Goal: Information Seeking & Learning: Learn about a topic

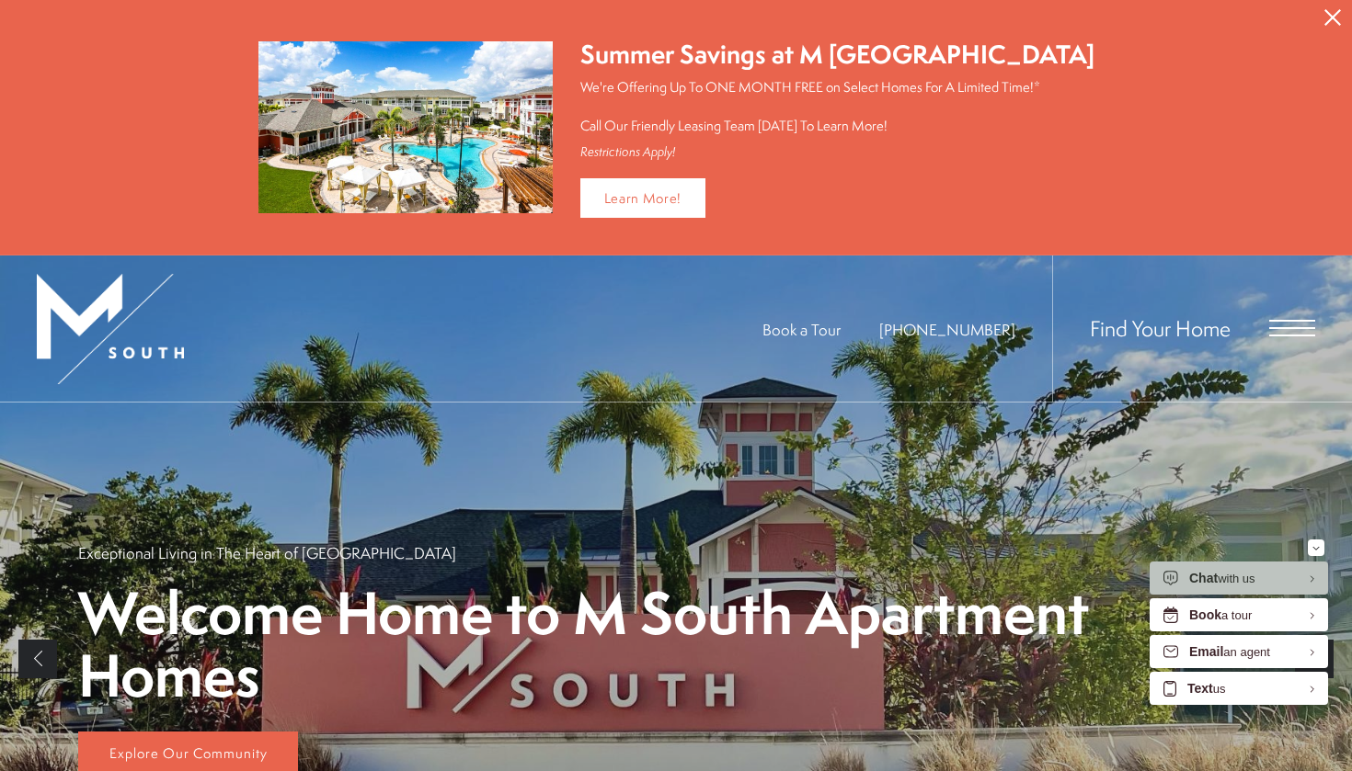
click at [1283, 335] on div "Find Your Home" at bounding box center [1183, 329] width 263 height 146
click at [1285, 320] on span "Open Menu" at bounding box center [1292, 328] width 46 height 17
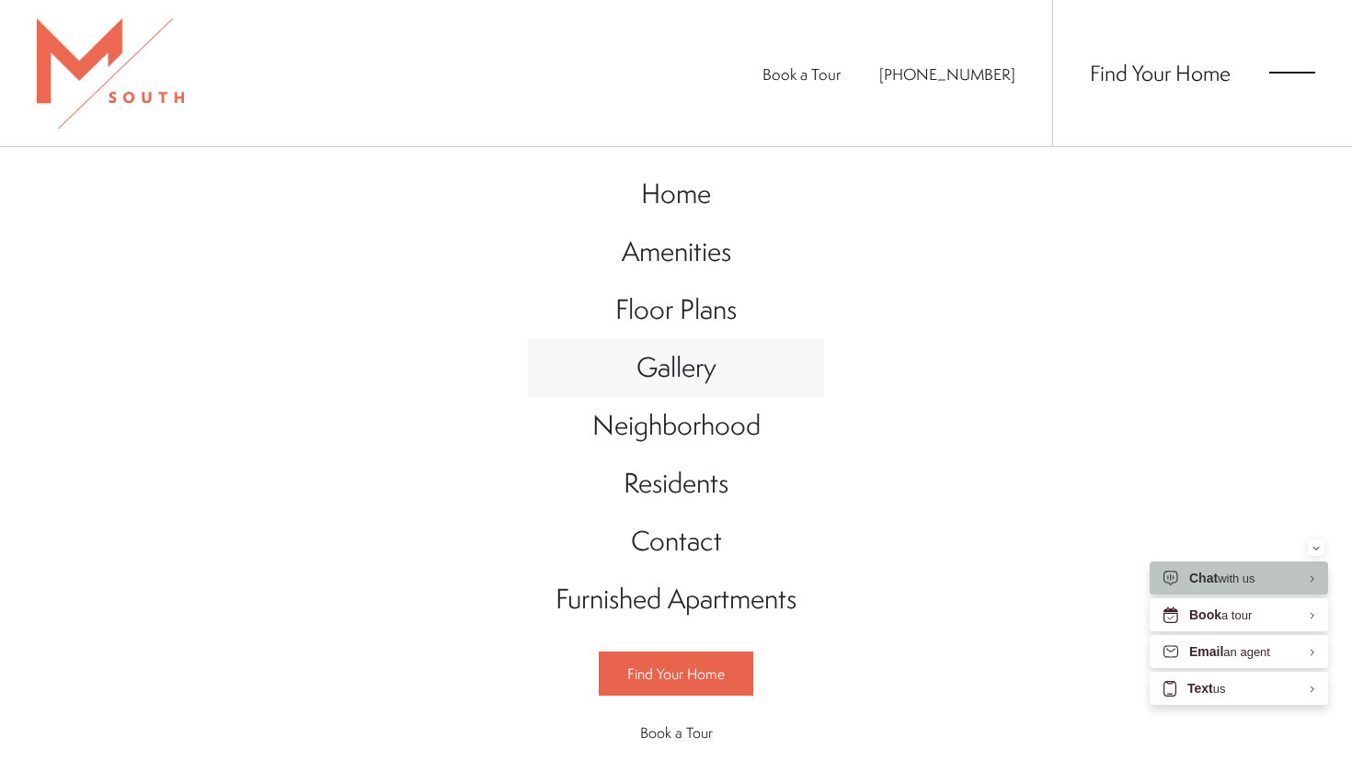
click at [668, 372] on span "Gallery" at bounding box center [676, 367] width 80 height 38
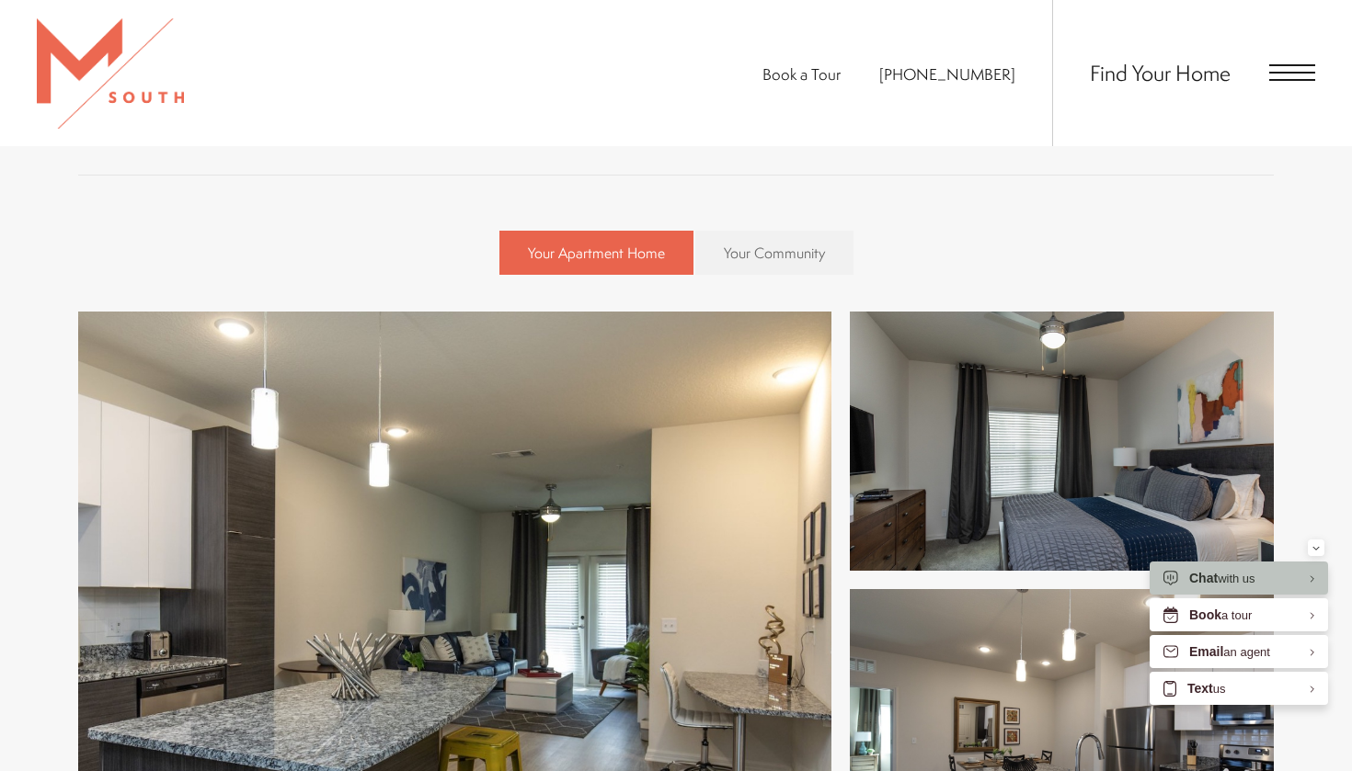
scroll to position [635, 0]
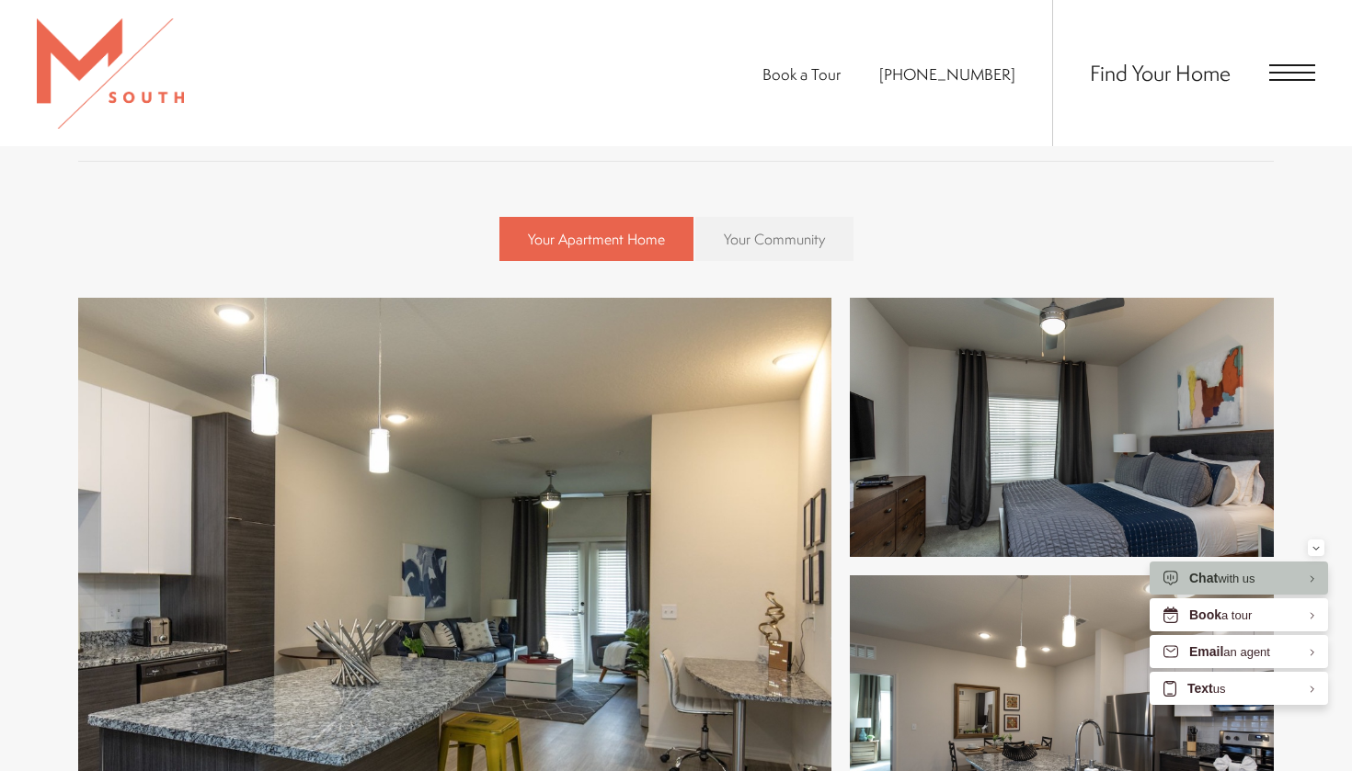
click at [794, 229] on span "Your Community" at bounding box center [774, 239] width 101 height 20
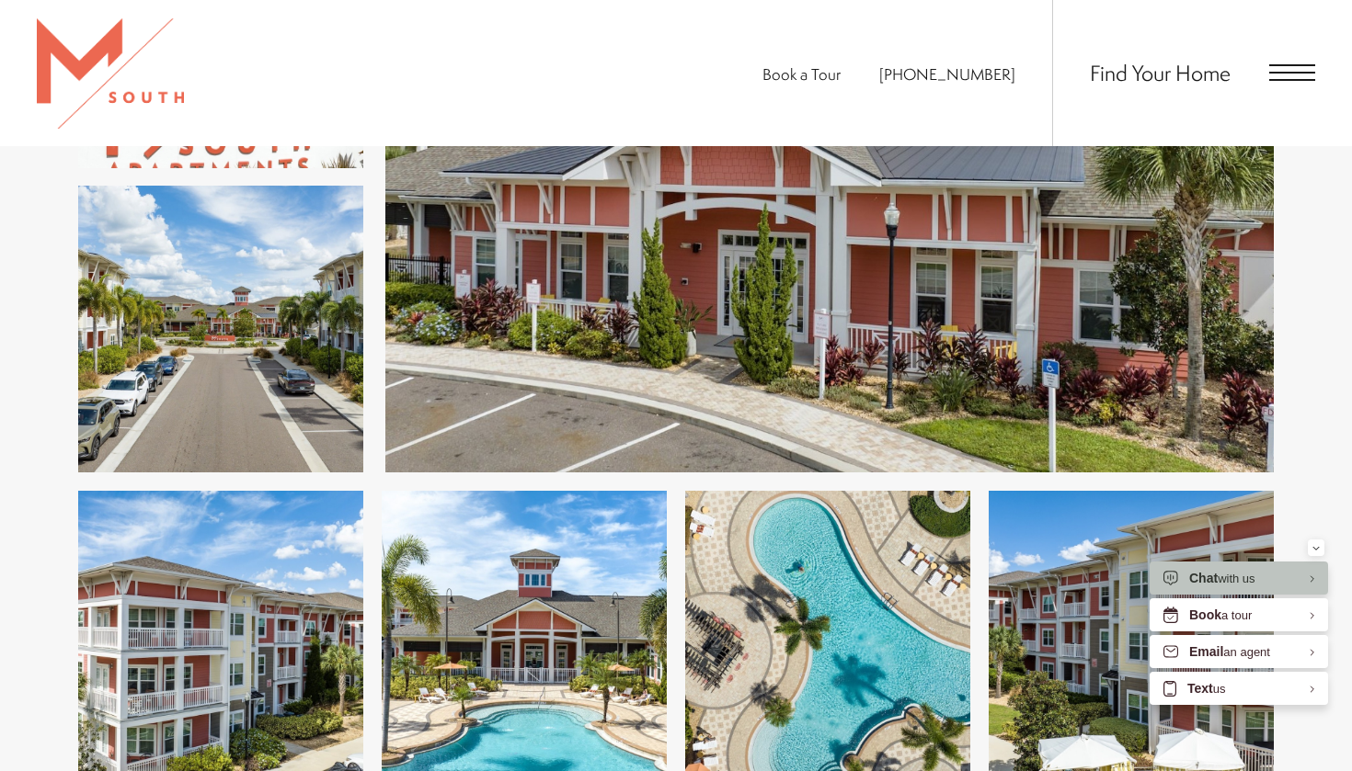
scroll to position [2151, 0]
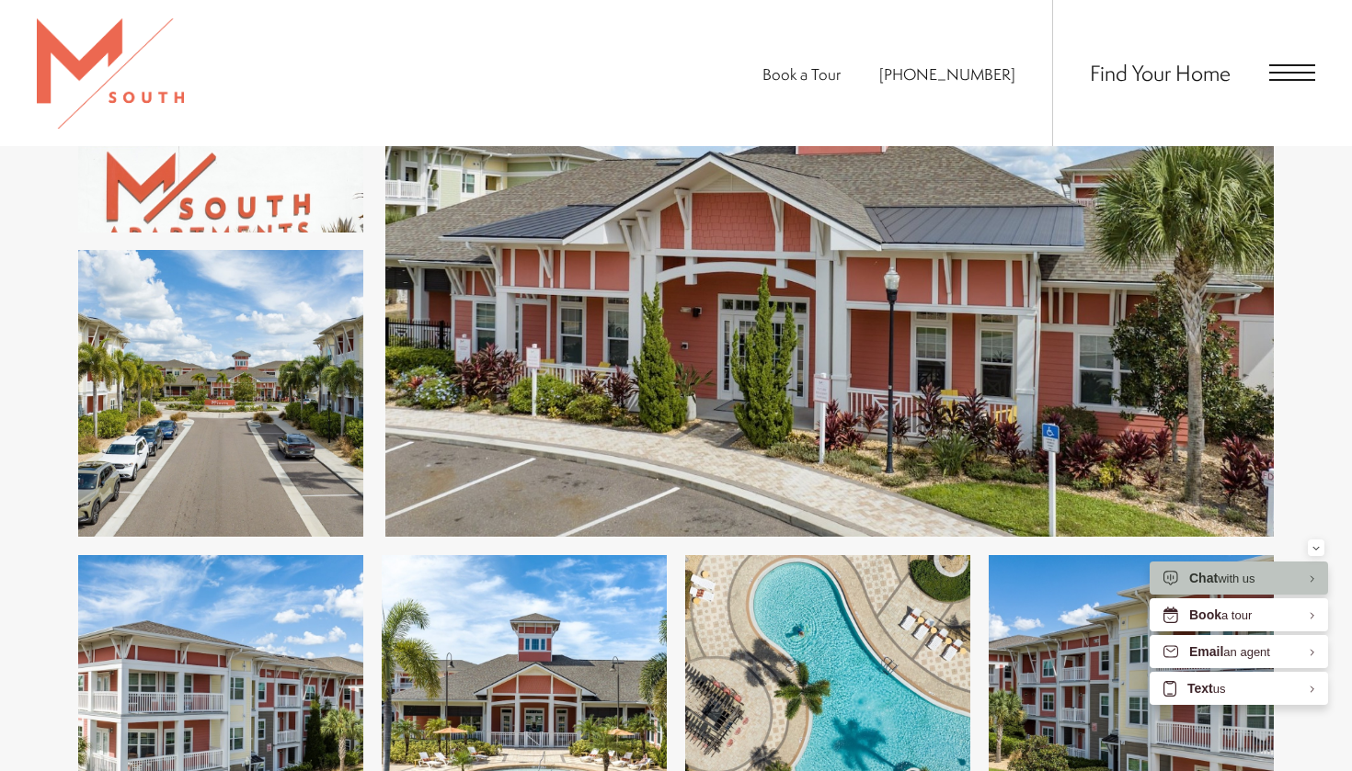
click at [281, 448] on img at bounding box center [220, 393] width 285 height 287
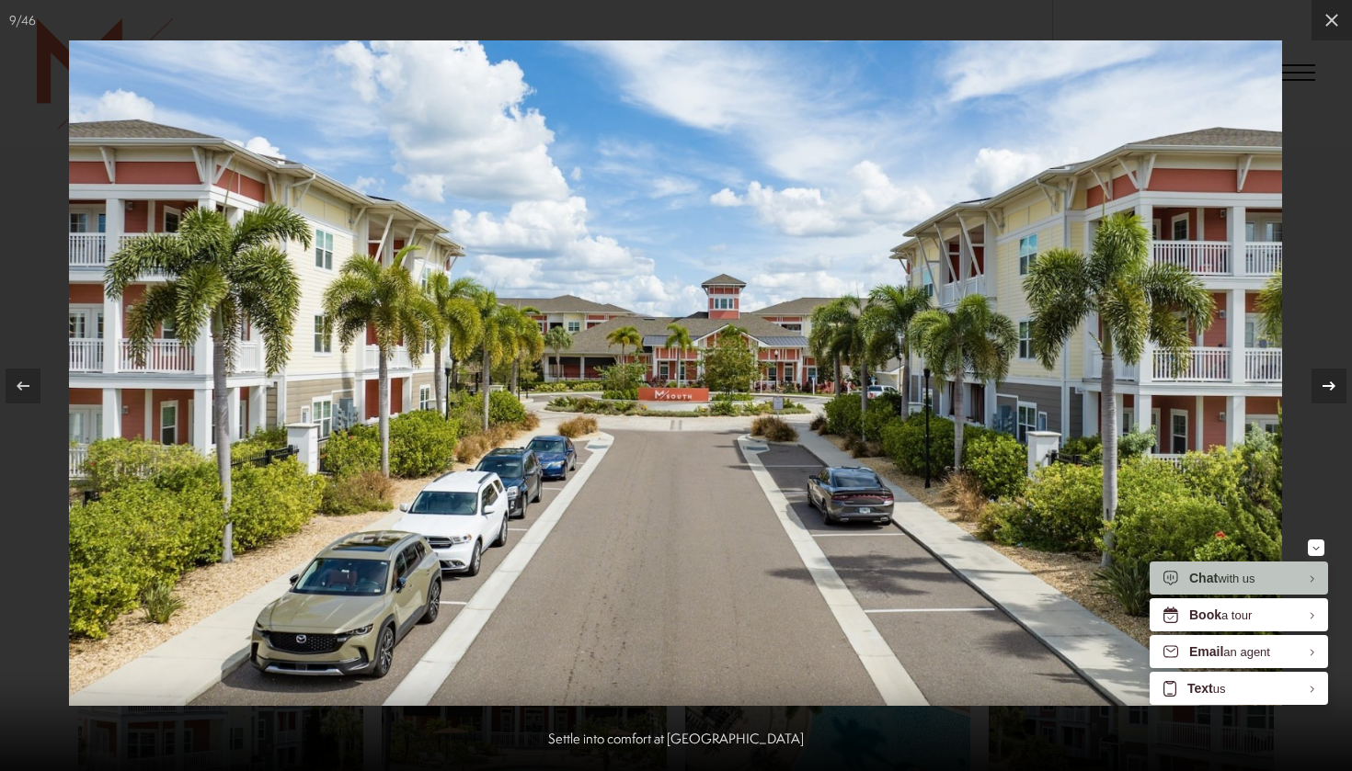
click at [1333, 389] on icon at bounding box center [1329, 386] width 22 height 22
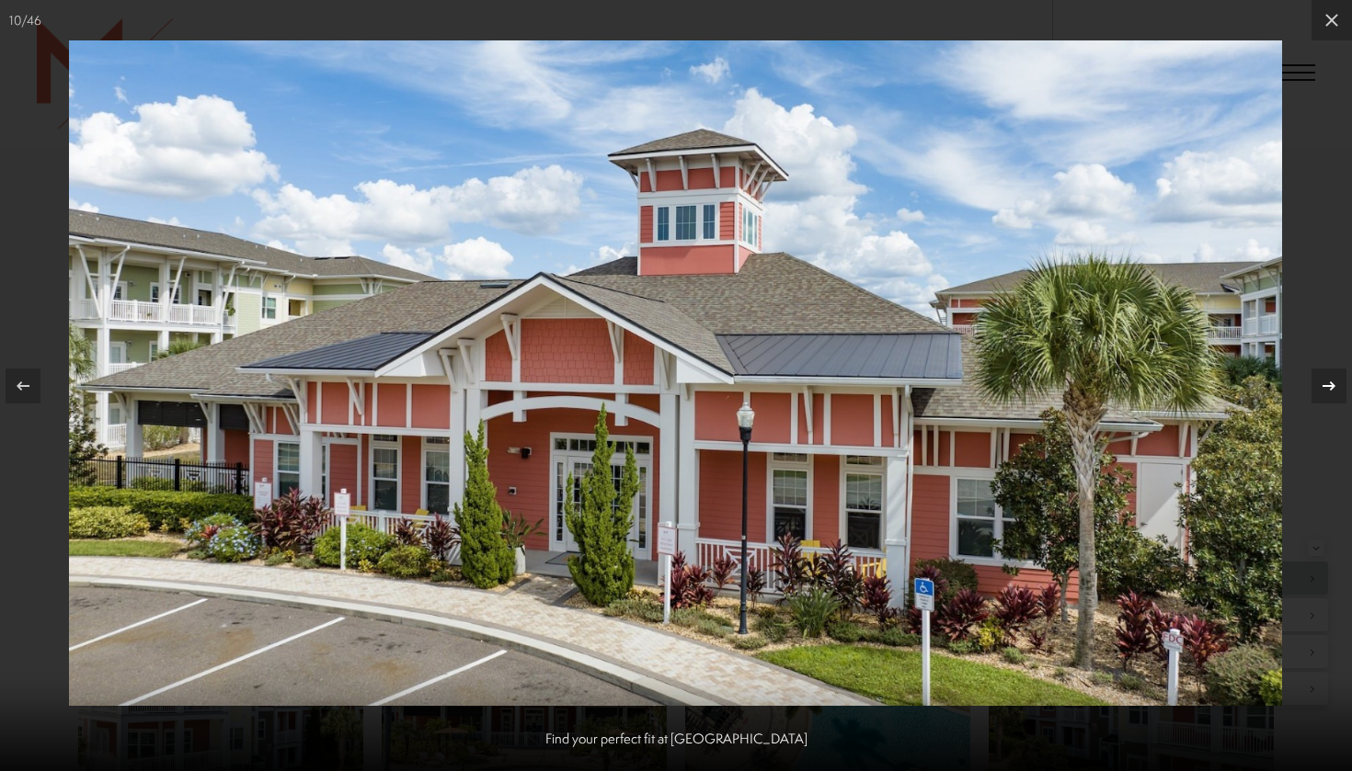
click at [1333, 389] on icon at bounding box center [1329, 386] width 22 height 22
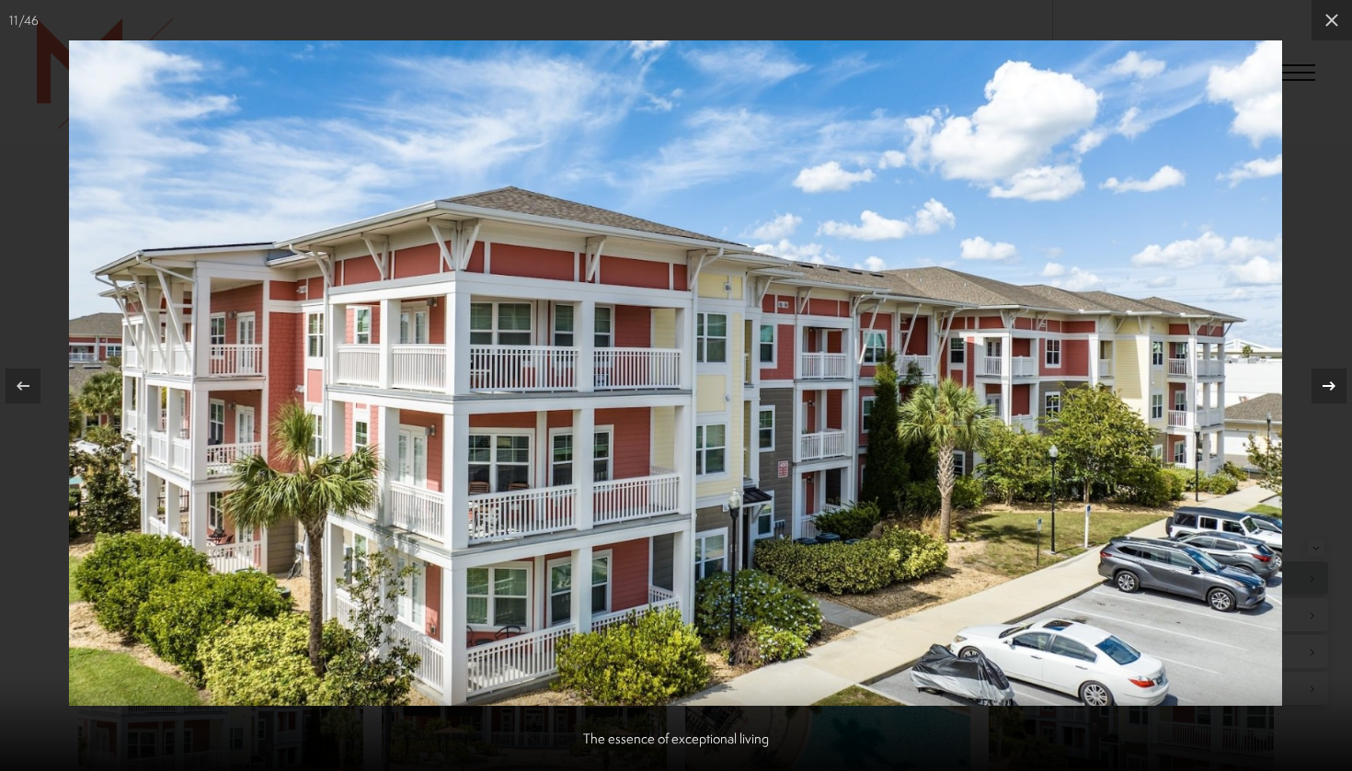
click at [1333, 389] on icon at bounding box center [1329, 386] width 22 height 22
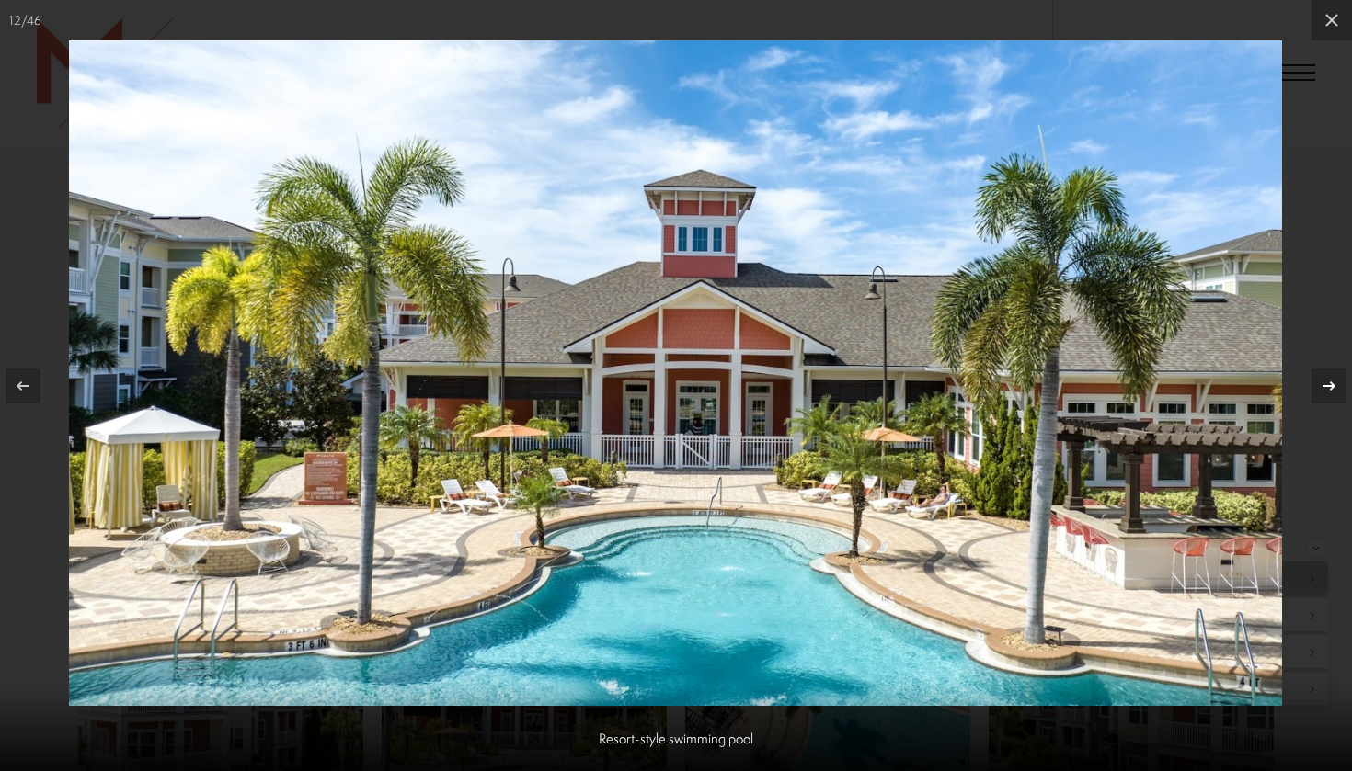
click at [1333, 389] on icon at bounding box center [1329, 386] width 22 height 22
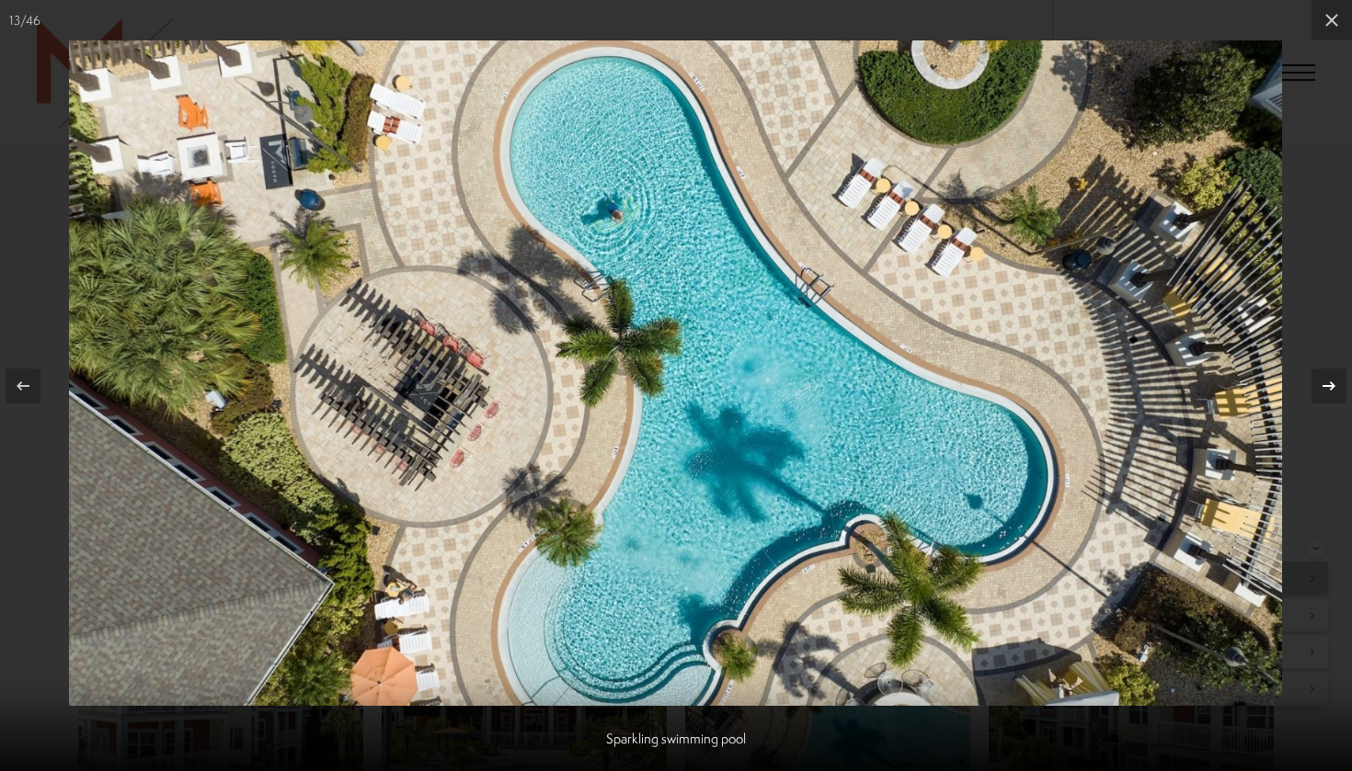
click at [1333, 389] on icon at bounding box center [1329, 386] width 22 height 22
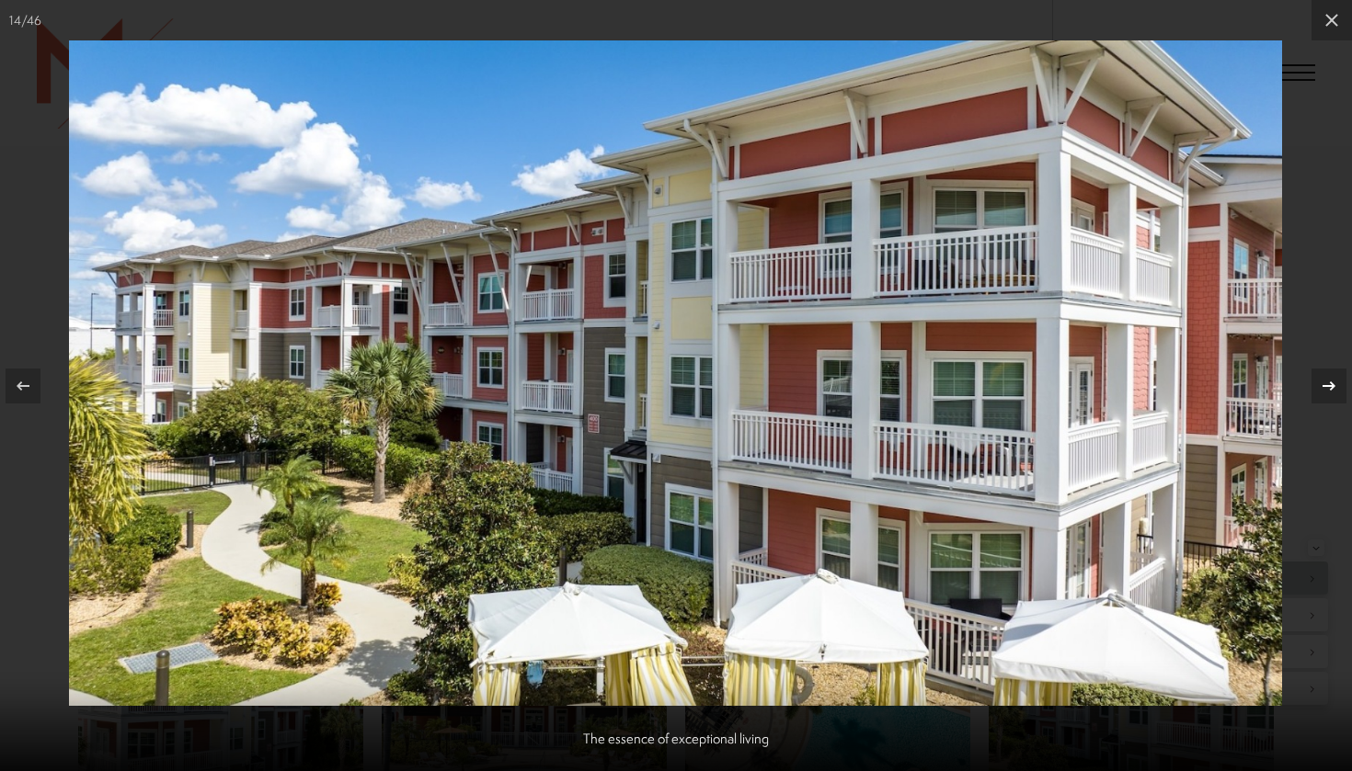
click at [1333, 389] on icon at bounding box center [1329, 386] width 22 height 22
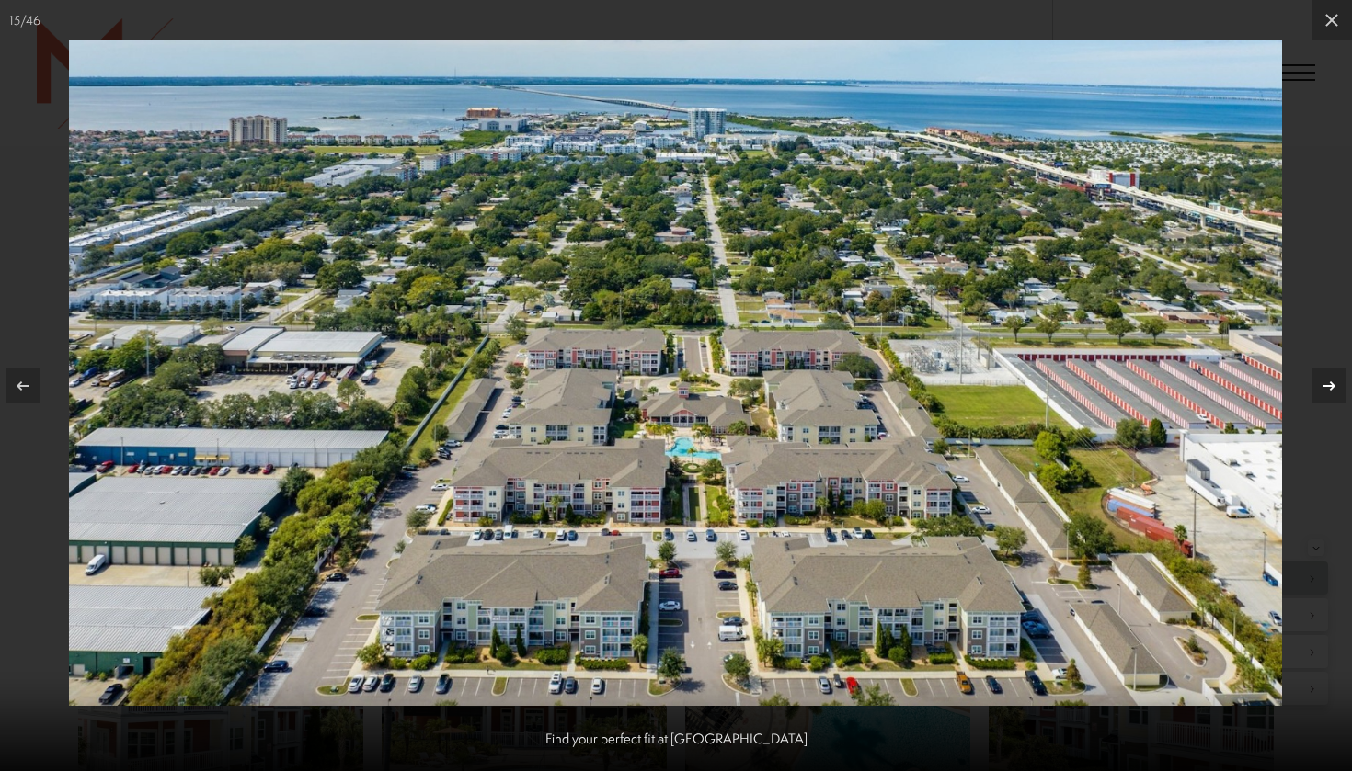
click at [1333, 389] on icon at bounding box center [1329, 386] width 22 height 22
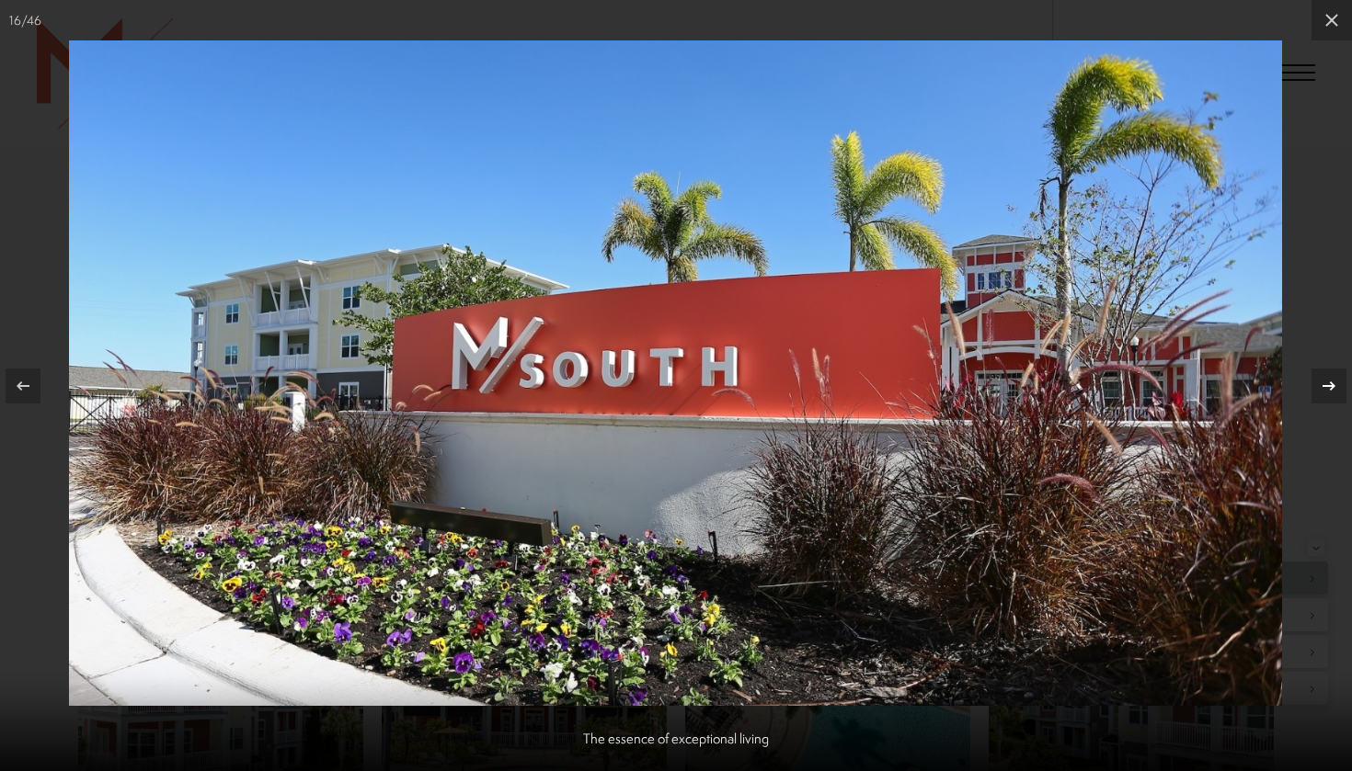
click at [1333, 389] on icon at bounding box center [1329, 386] width 22 height 22
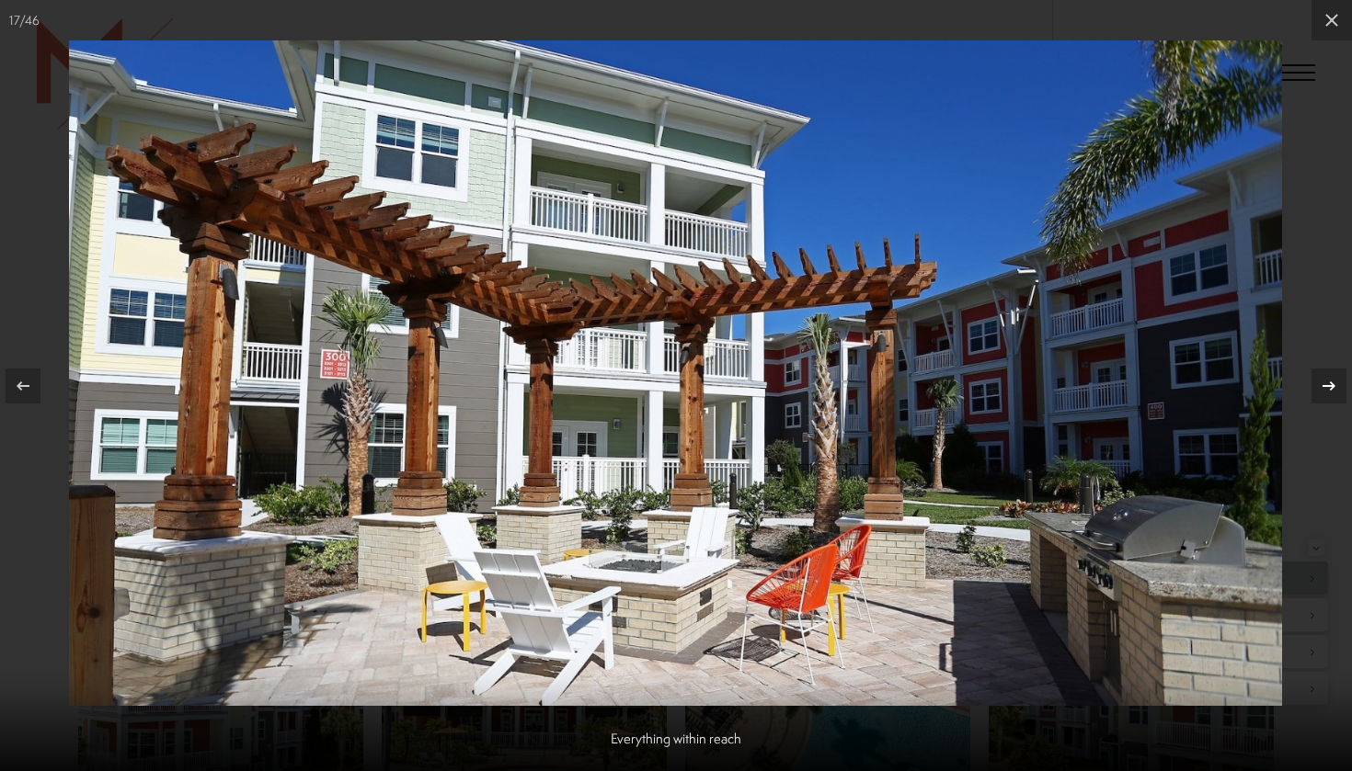
click at [1333, 389] on icon at bounding box center [1329, 386] width 22 height 22
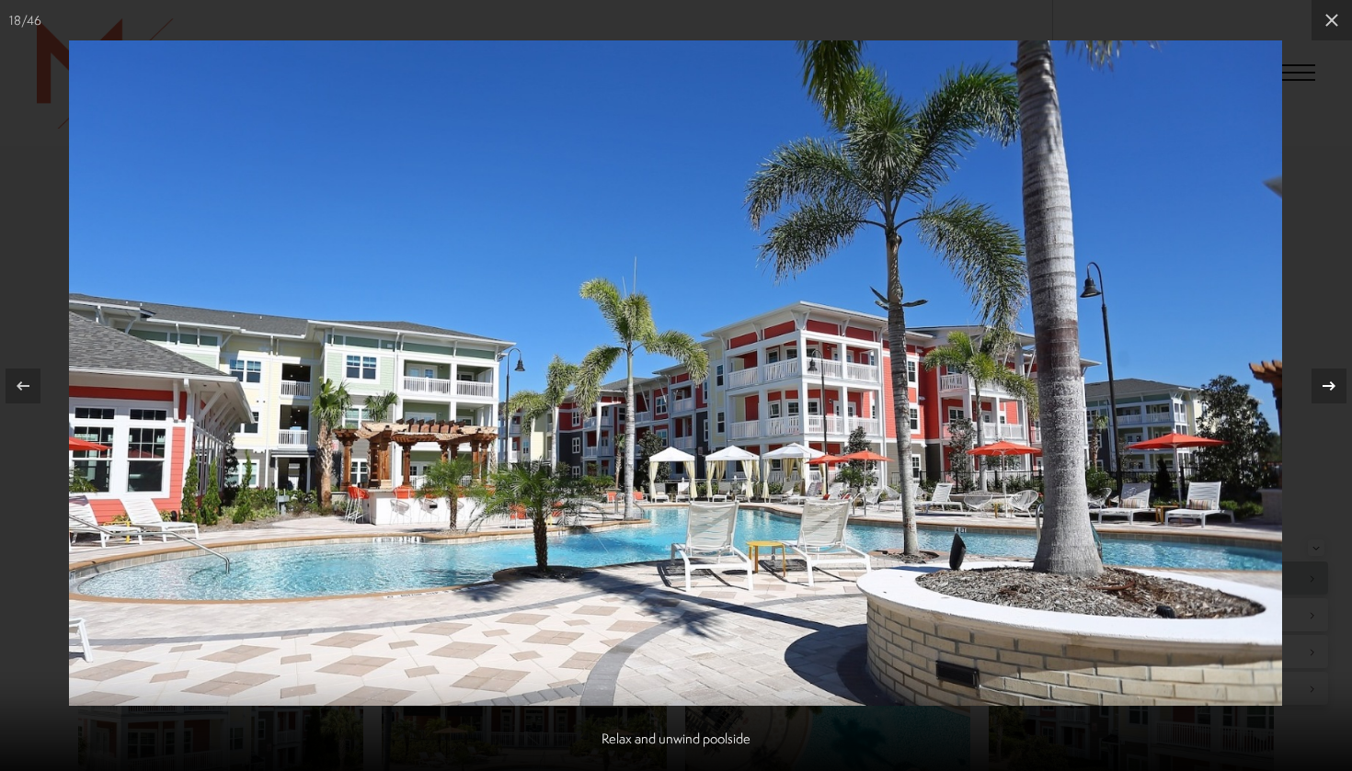
click at [1324, 381] on icon at bounding box center [1329, 386] width 22 height 22
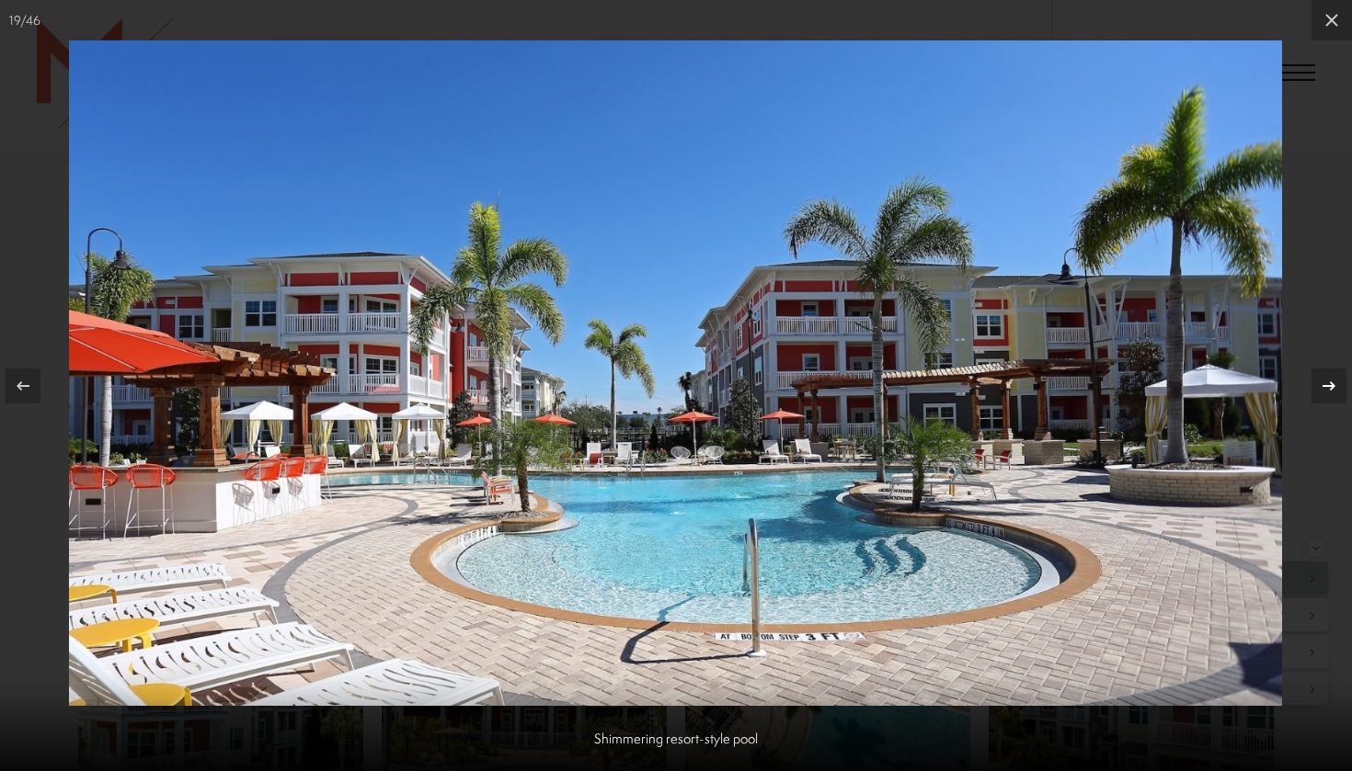
click at [1324, 381] on icon at bounding box center [1329, 386] width 22 height 22
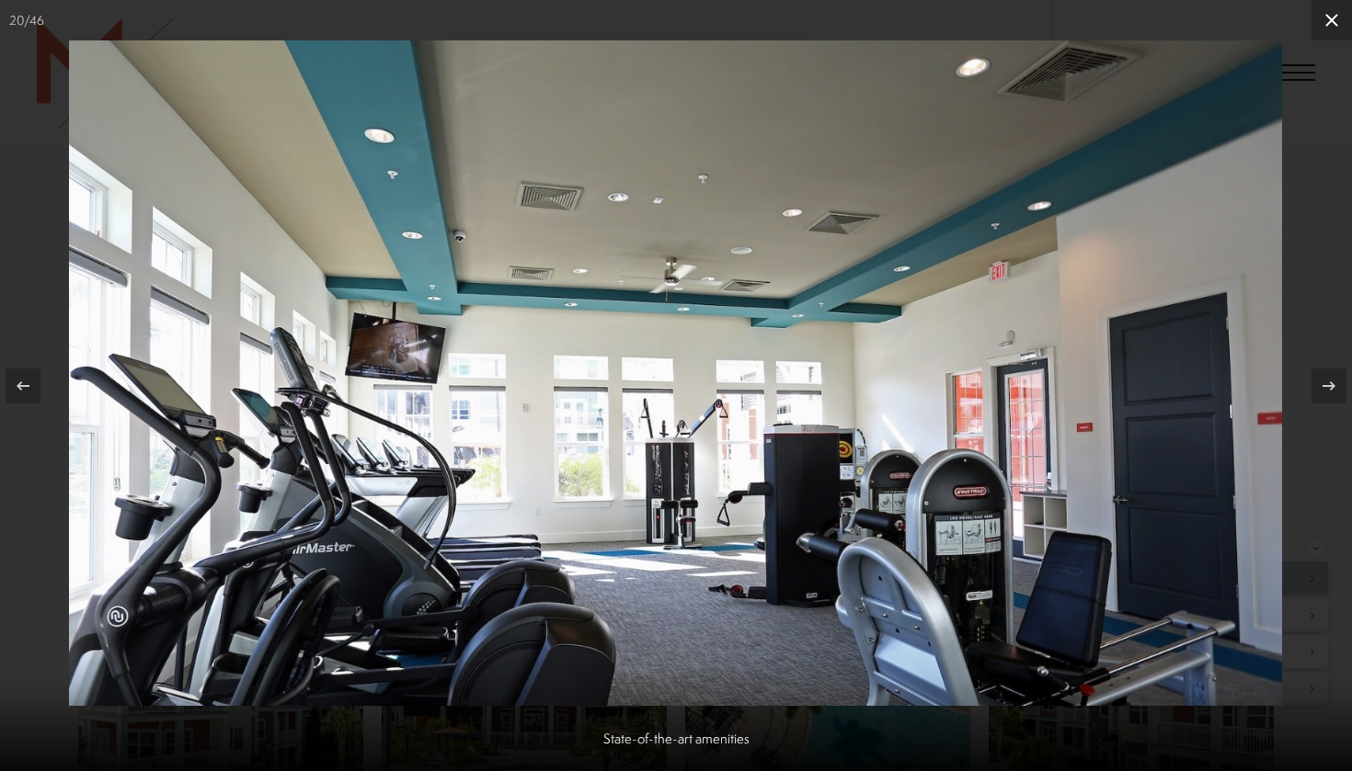
click at [1339, 29] on icon at bounding box center [1331, 20] width 22 height 22
